Goal: Task Accomplishment & Management: Complete application form

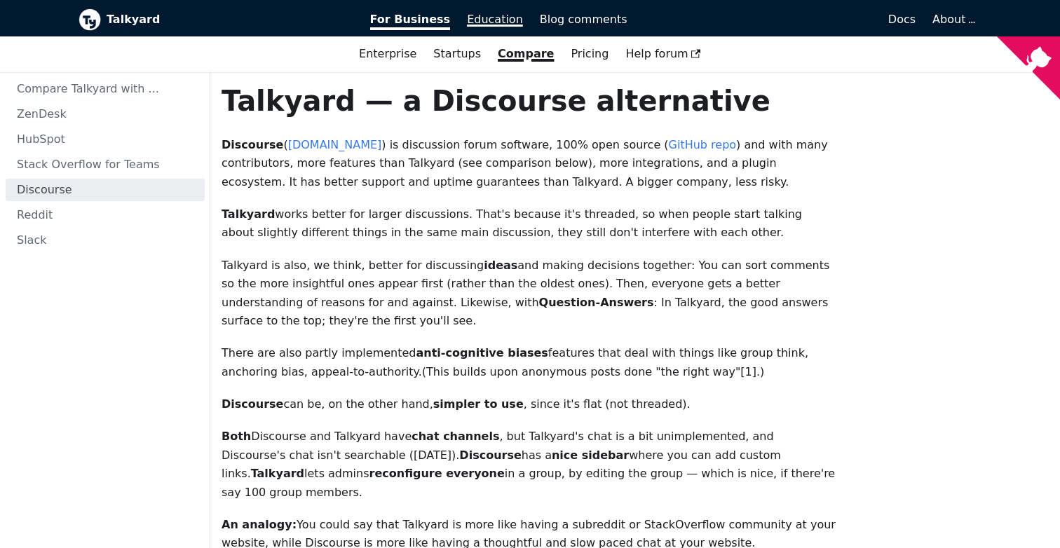
click at [492, 20] on span "Education" at bounding box center [495, 19] width 56 height 13
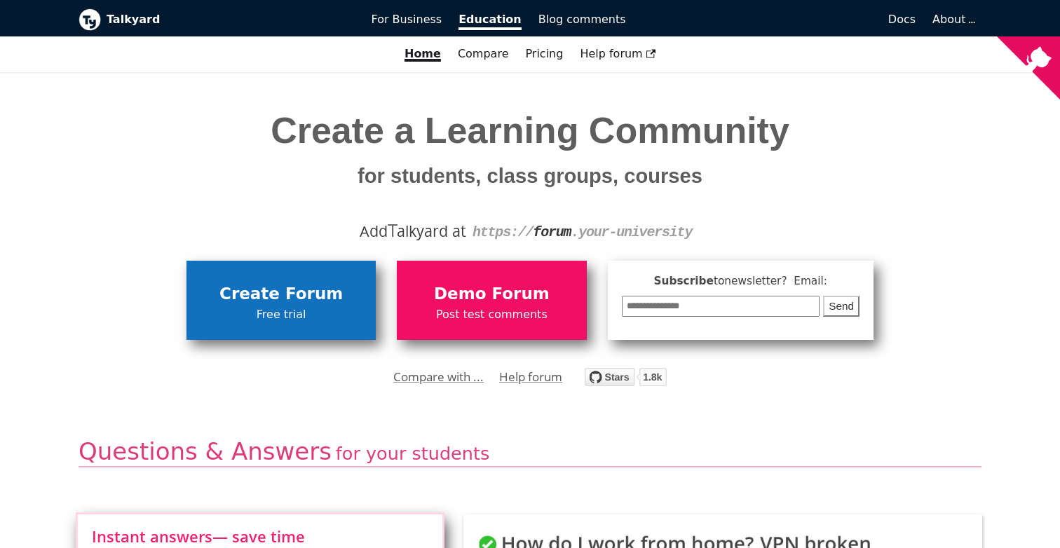
click at [346, 299] on span "Create Forum" at bounding box center [281, 294] width 175 height 27
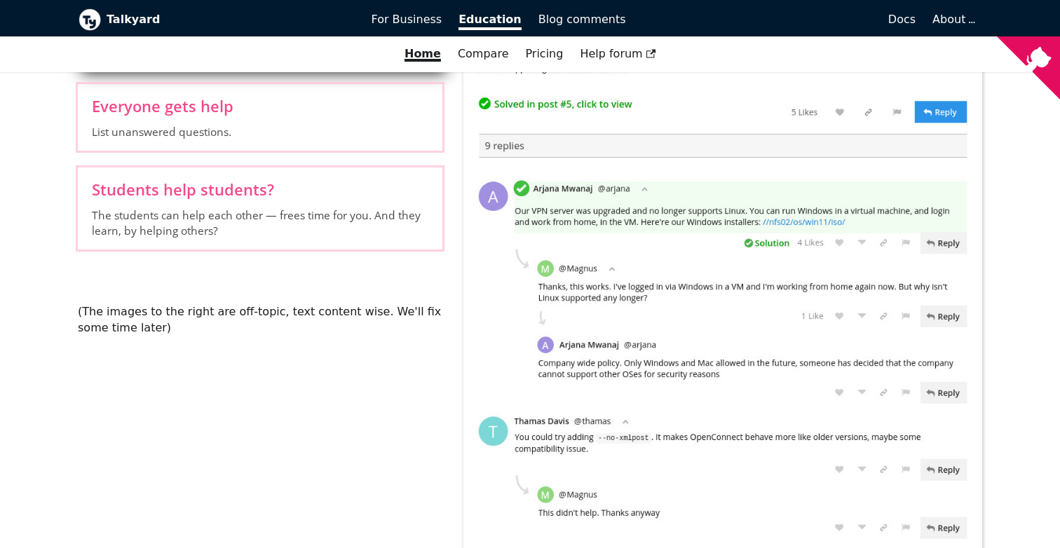
scroll to position [532, 0]
